Goal: Use online tool/utility: Utilize a website feature to perform a specific function

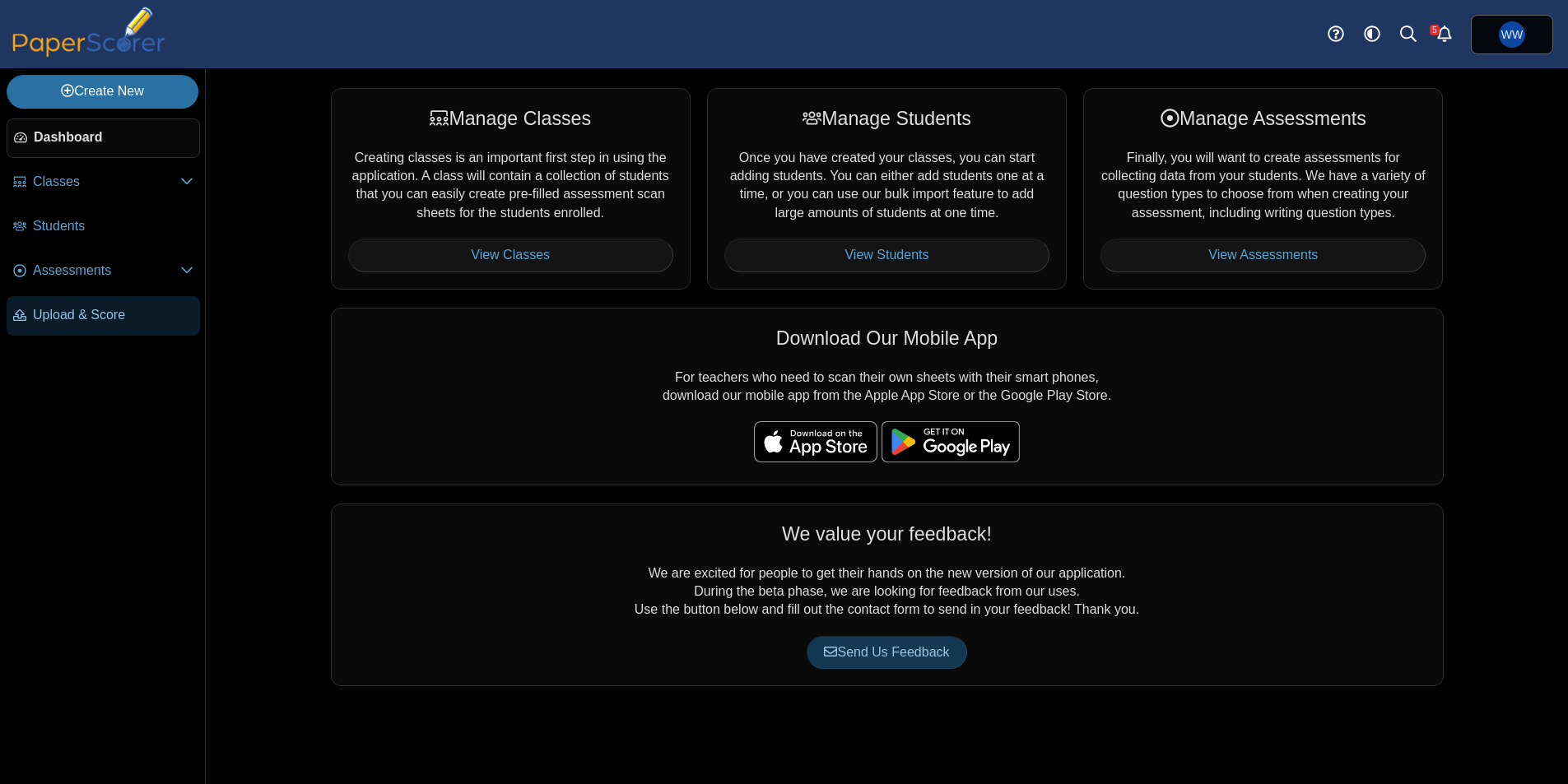
click at [78, 303] on link "Upload & Score" at bounding box center [103, 315] width 194 height 39
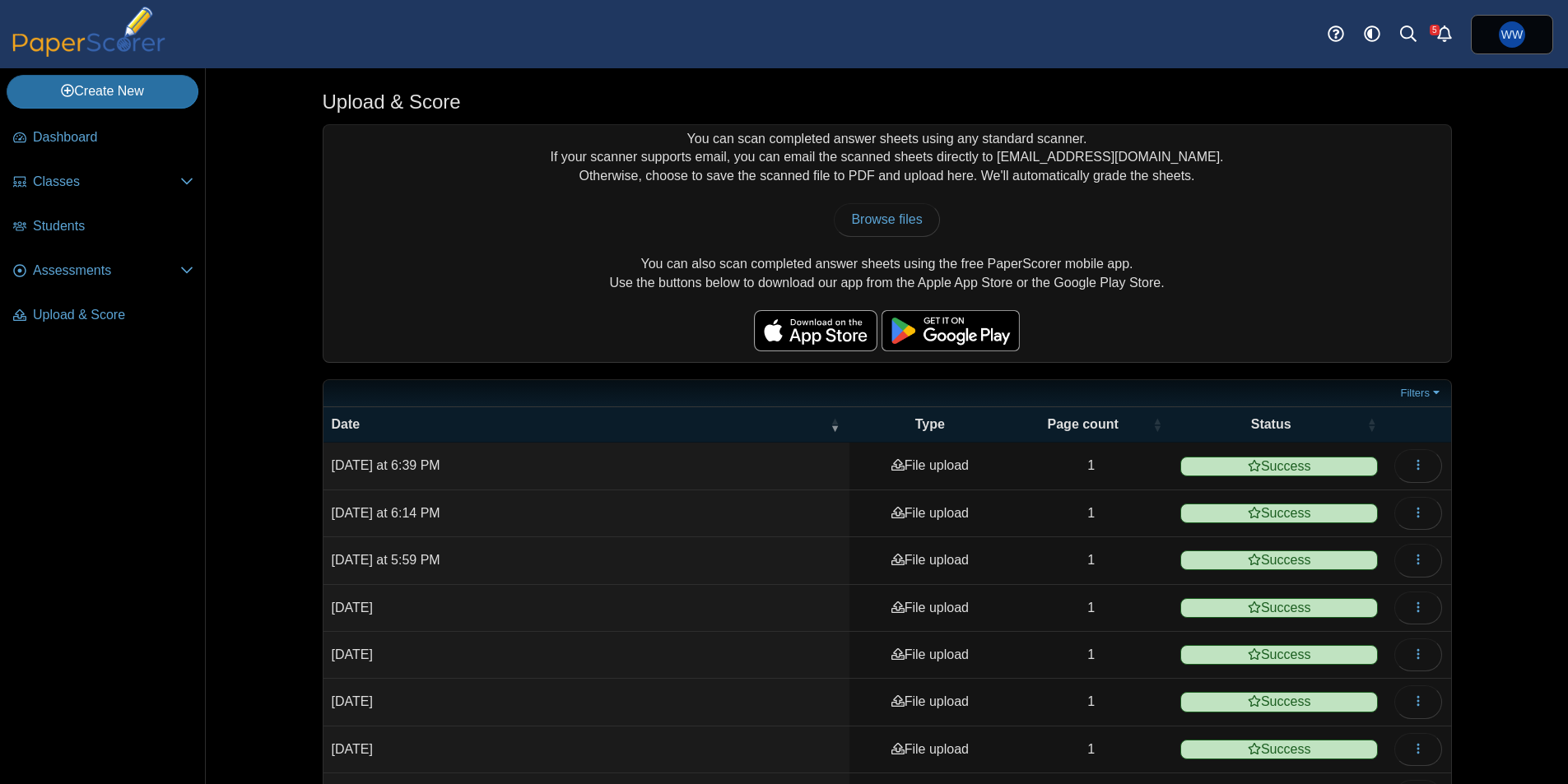
click at [780, 264] on div "You can scan completed answer sheets using any standard scanner. If your scanne…" at bounding box center [887, 244] width 1127 height 237
click at [853, 240] on div "You can scan completed answer sheets using any standard scanner. If your scanne…" at bounding box center [887, 244] width 1127 height 237
click at [862, 213] on span "Browse files" at bounding box center [886, 219] width 71 height 14
type input "**********"
click at [125, 255] on link "Assessments" at bounding box center [103, 271] width 194 height 39
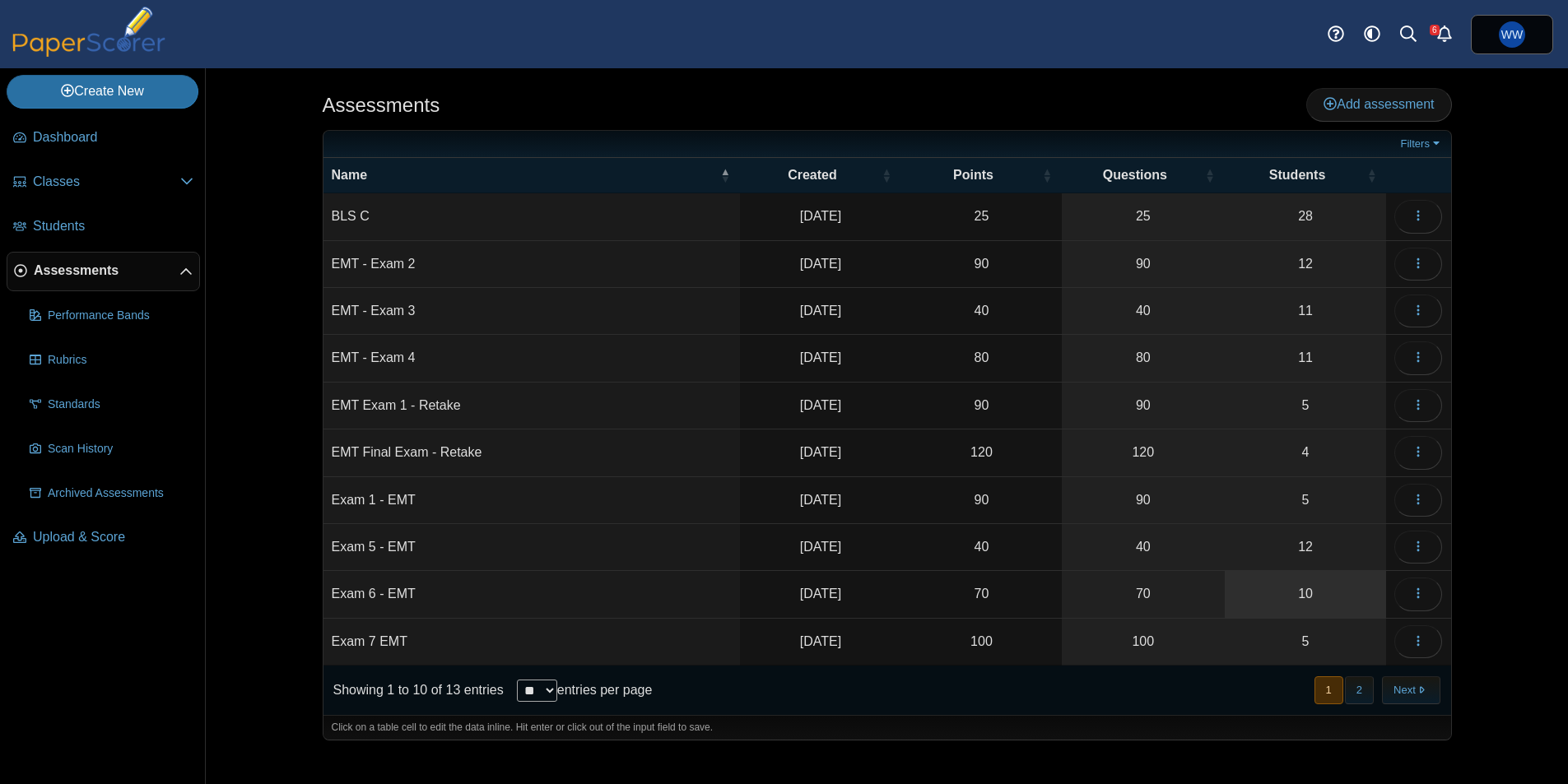
click at [1343, 597] on link "10" at bounding box center [1305, 594] width 162 height 46
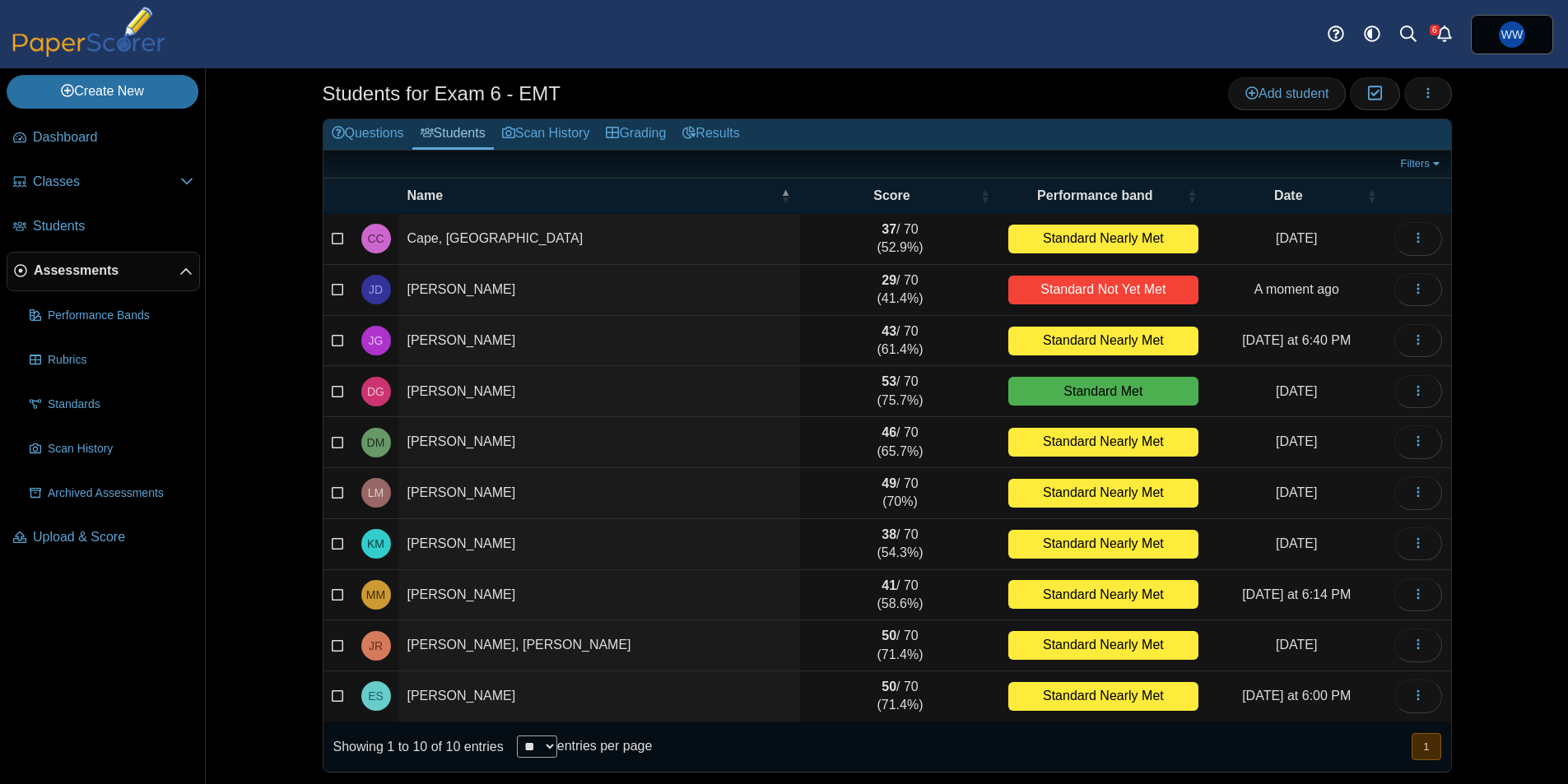
scroll to position [35, 0]
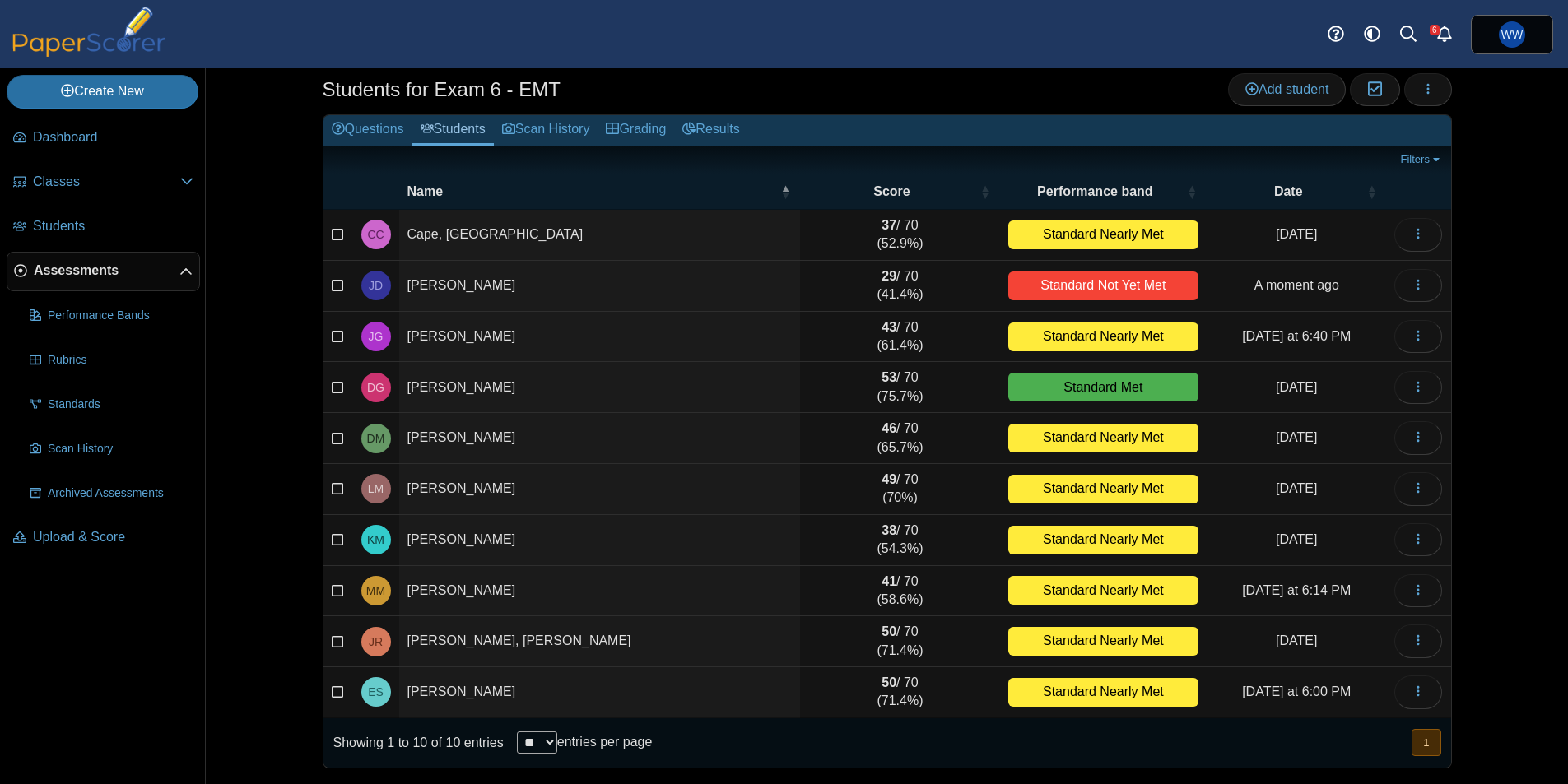
drag, startPoint x: 1235, startPoint y: 304, endPoint x: 1250, endPoint y: 305, distance: 15.0
click at [1235, 304] on td "A moment ago" at bounding box center [1295, 286] width 180 height 51
click at [1401, 281] on button "button" at bounding box center [1417, 286] width 47 height 33
click at [1328, 329] on link "View profile" at bounding box center [1343, 322] width 197 height 25
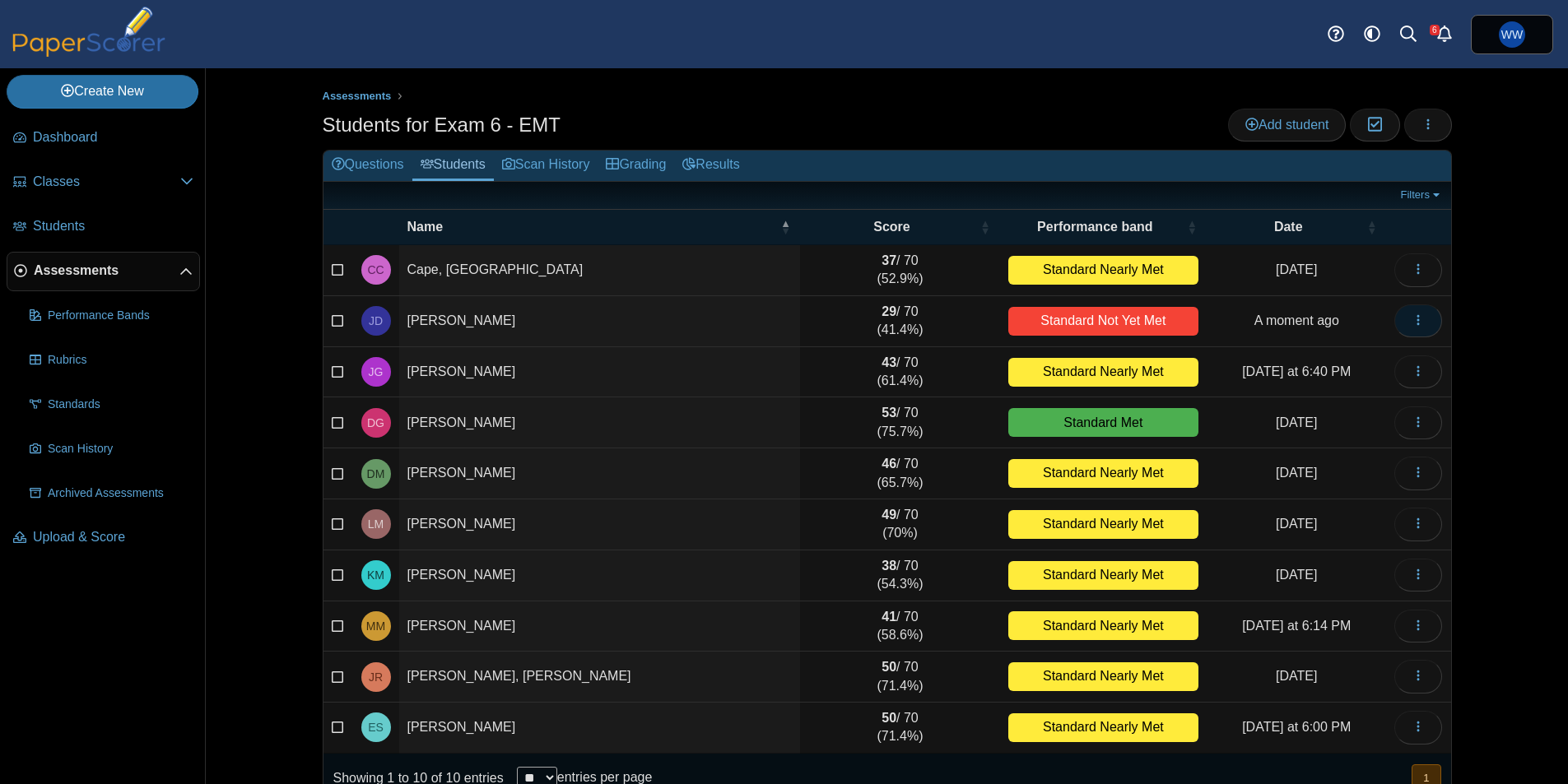
click at [1410, 325] on button "button" at bounding box center [1417, 321] width 47 height 33
click at [1444, 125] on button "button" at bounding box center [1428, 125] width 47 height 33
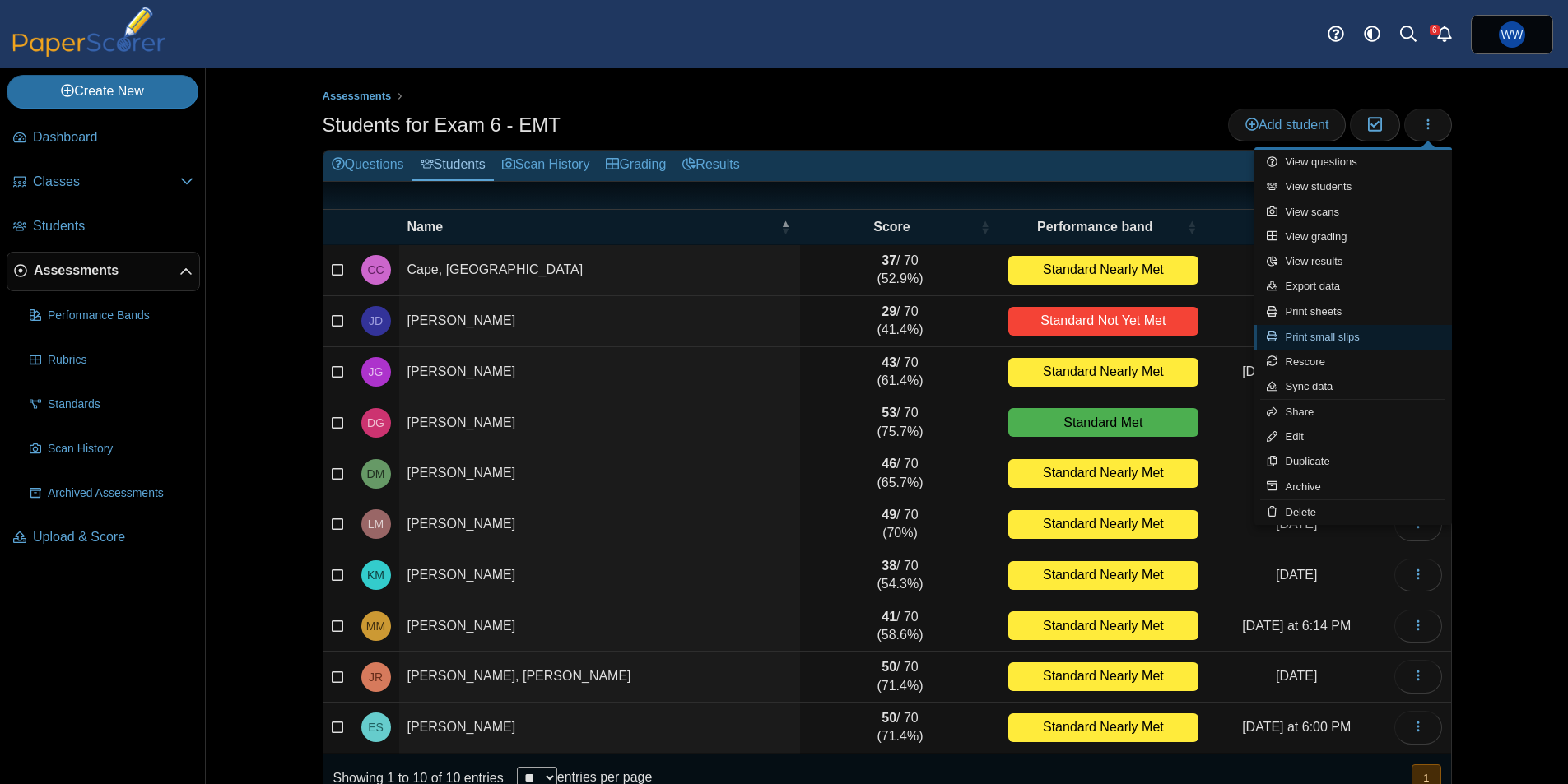
click at [1283, 332] on icon at bounding box center [1276, 335] width 19 height 11
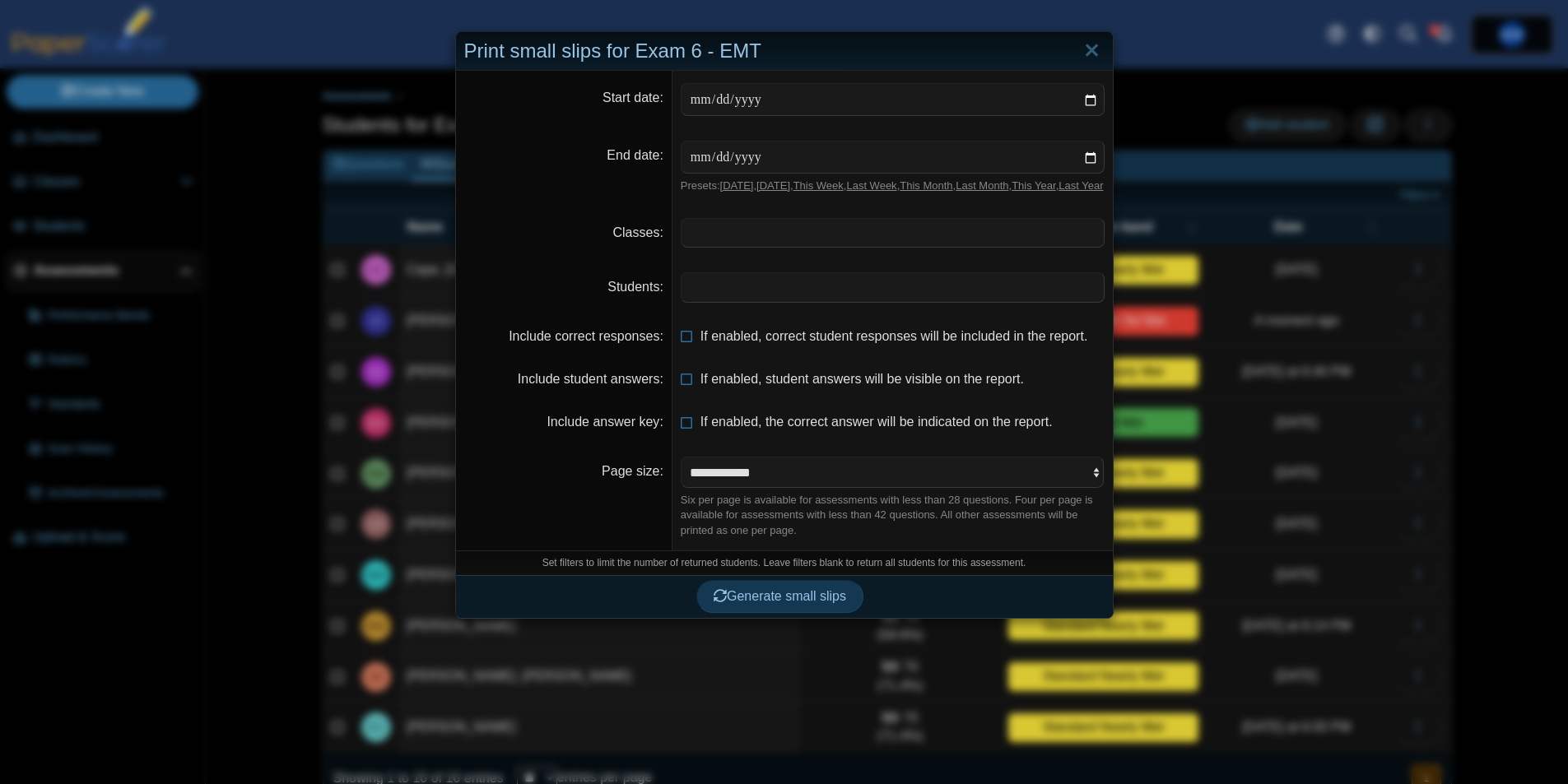
click at [885, 314] on dd "​" at bounding box center [892, 287] width 440 height 54
click at [908, 301] on span at bounding box center [892, 287] width 422 height 28
click at [767, 613] on button "Generate small slips" at bounding box center [779, 597] width 167 height 33
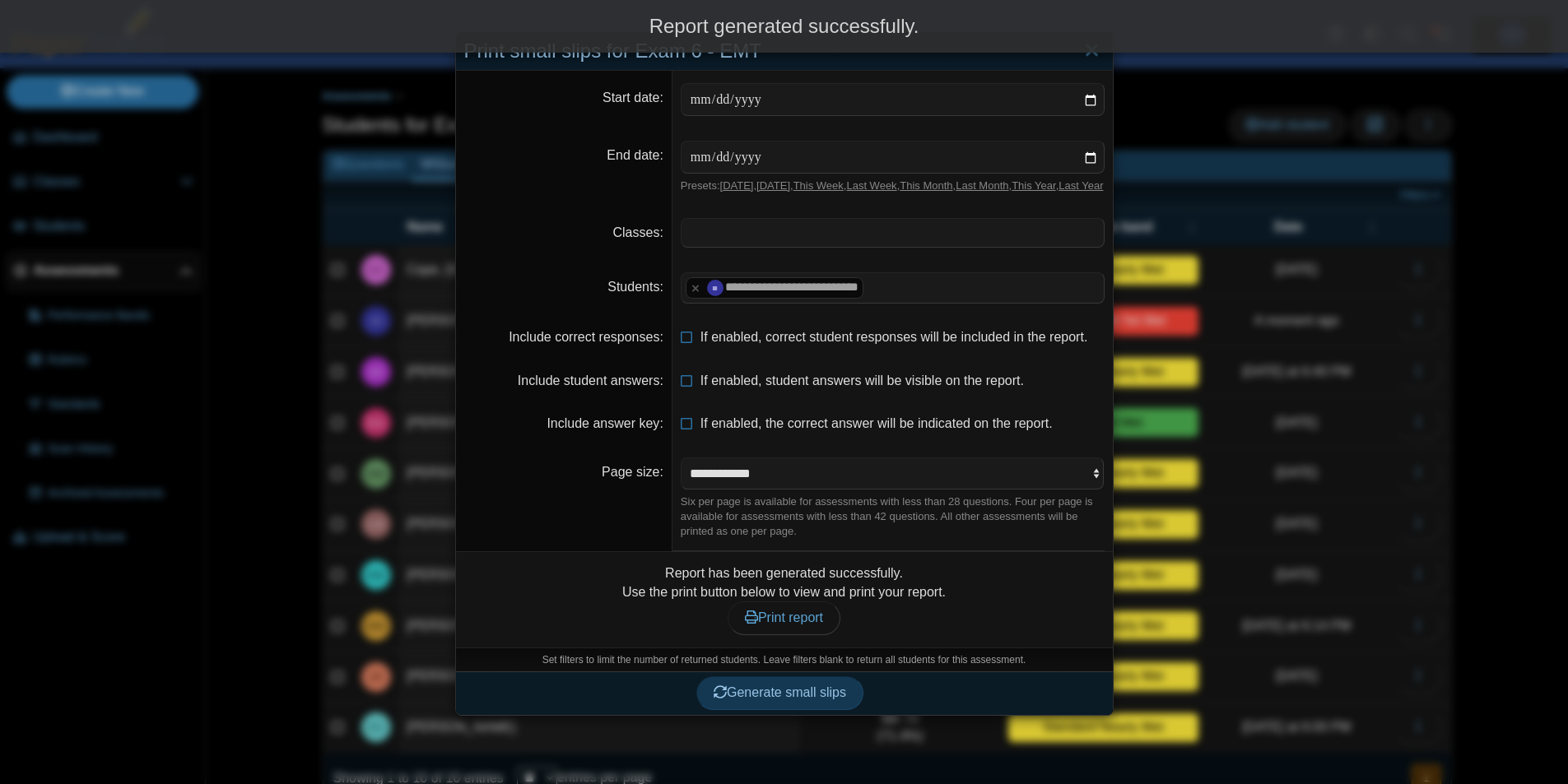
click at [805, 646] on dd "Report has been generated successfully. Use the print button below to view and …" at bounding box center [784, 599] width 656 height 95
click at [805, 634] on link "Print report" at bounding box center [784, 618] width 113 height 33
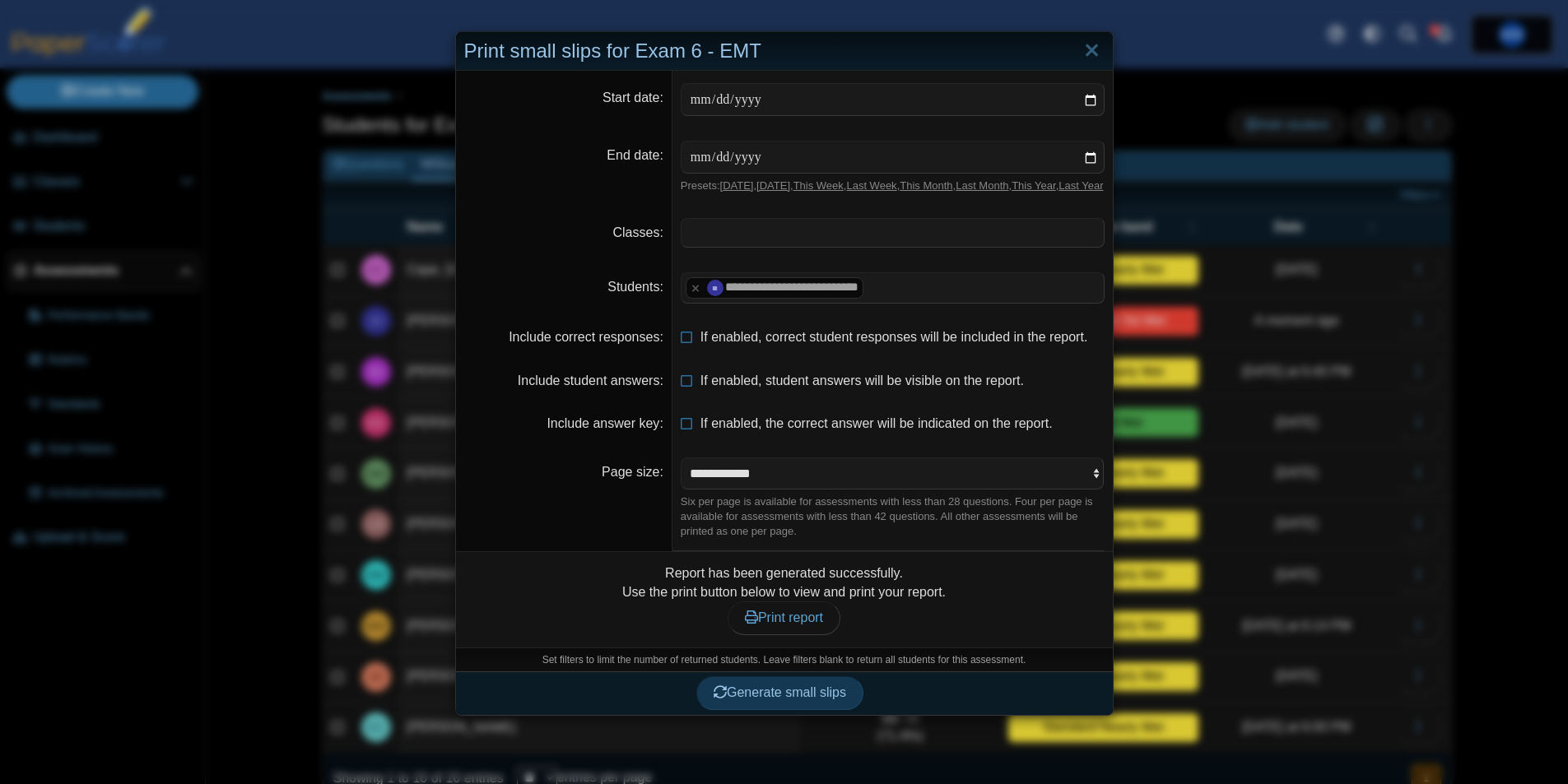
click at [1110, 46] on div "Print small slips for Exam 6 - EMT" at bounding box center [784, 52] width 656 height 39
click at [1091, 45] on link "Close" at bounding box center [1091, 51] width 25 height 28
